Goal: Information Seeking & Learning: Understand process/instructions

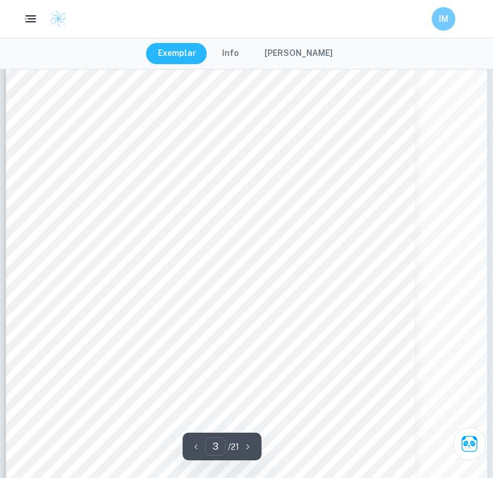
scroll to position [1669, 0]
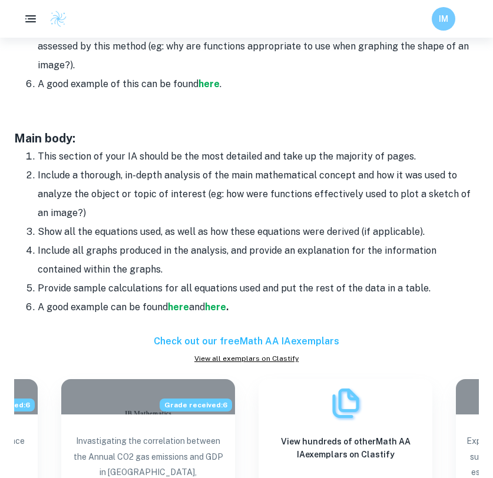
scroll to position [1282, 0]
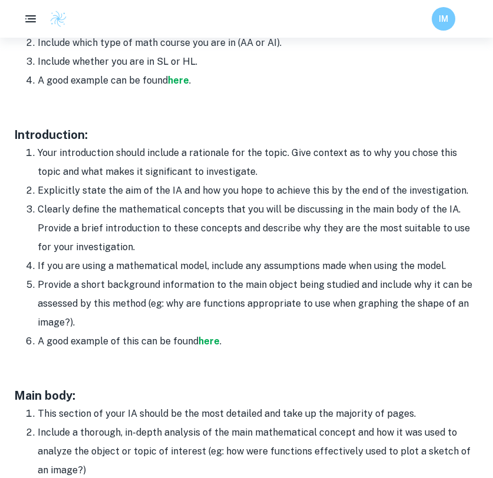
click at [105, 276] on li "Provide a short background information to the main object being studied and inc…" at bounding box center [258, 304] width 441 height 57
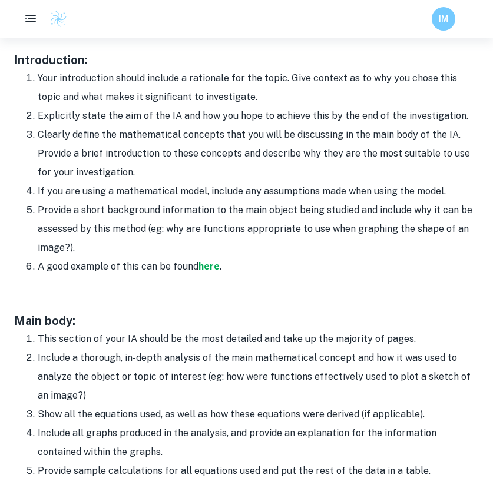
scroll to position [855, 0]
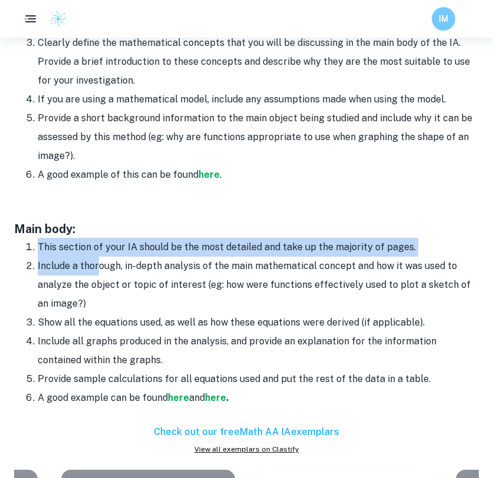
drag, startPoint x: 37, startPoint y: 247, endPoint x: 100, endPoint y: 269, distance: 66.2
click at [100, 269] on ol "This section of your IA should be the most detailed and take up the majority of…" at bounding box center [246, 323] width 465 height 170
click at [100, 269] on li "Include a thorough, in-depth analysis of the main mathematical concept and how …" at bounding box center [258, 285] width 441 height 57
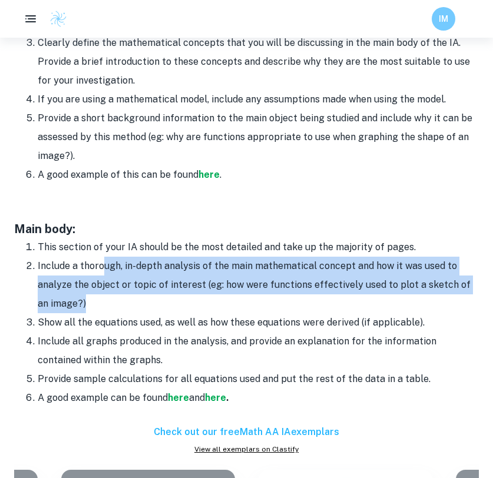
drag, startPoint x: 103, startPoint y: 269, endPoint x: 257, endPoint y: 309, distance: 159.5
click at [257, 309] on li "Include a thorough, in-depth analysis of the main mathematical concept and how …" at bounding box center [258, 285] width 441 height 57
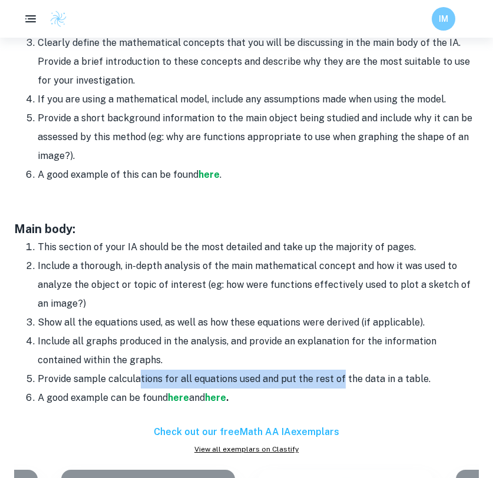
drag, startPoint x: 138, startPoint y: 380, endPoint x: 338, endPoint y: 387, distance: 199.3
click at [338, 387] on li "Provide sample calculations for all equations used and put the rest of the data…" at bounding box center [258, 379] width 441 height 19
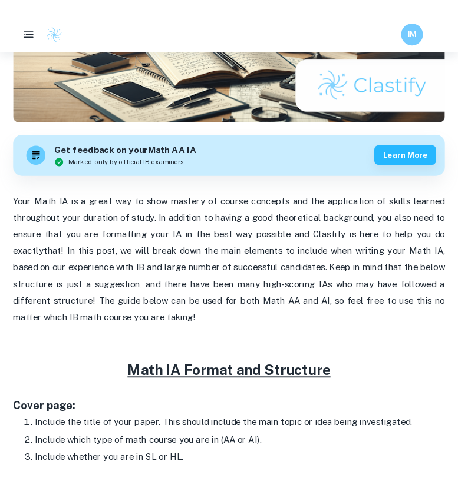
scroll to position [278, 0]
